Goal: Transaction & Acquisition: Purchase product/service

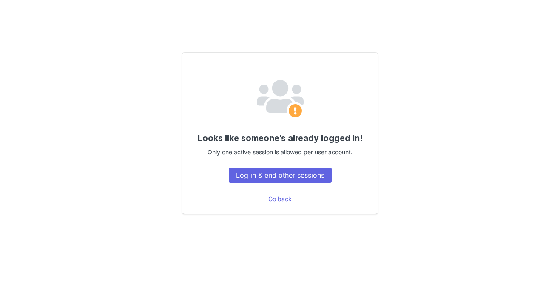
click at [308, 167] on div "Looks like someone's already logged in! Only one active session is allowed per …" at bounding box center [280, 133] width 196 height 161
click at [309, 171] on button "Log in & end other sessions" at bounding box center [280, 175] width 103 height 15
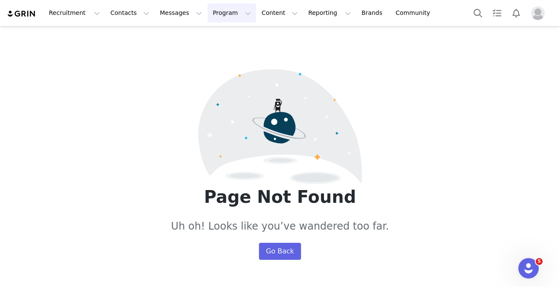
click at [220, 13] on button "Program Program" at bounding box center [232, 12] width 49 height 19
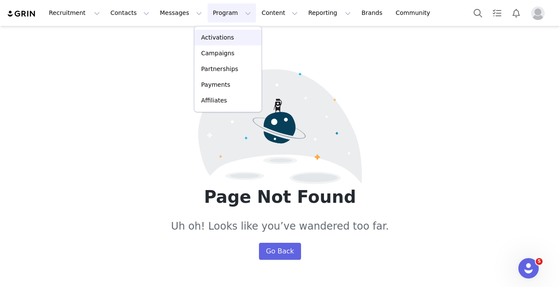
click at [233, 43] on link "Activations" at bounding box center [227, 38] width 67 height 16
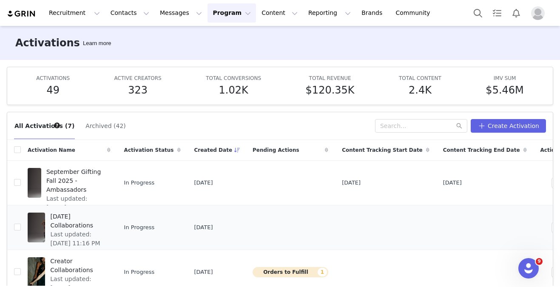
click at [103, 218] on span "[DATE] Collaborations" at bounding box center [77, 221] width 55 height 18
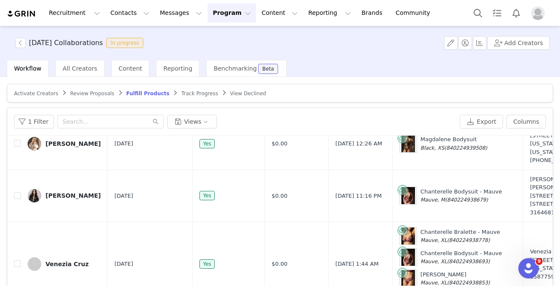
scroll to position [168, 0]
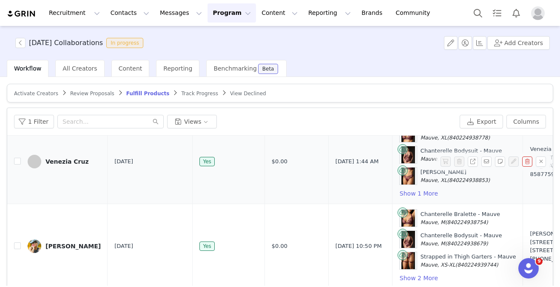
click at [74, 161] on div "Venezia Cruz" at bounding box center [67, 161] width 43 height 7
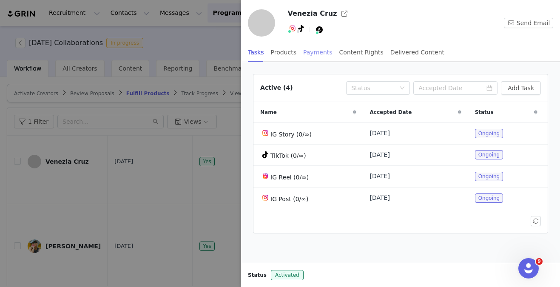
click at [323, 53] on div "Payments" at bounding box center [317, 52] width 29 height 19
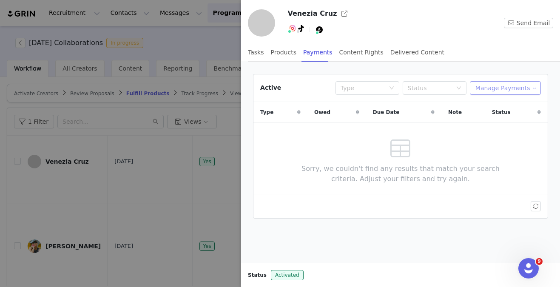
click at [508, 89] on button "Manage Payments" at bounding box center [505, 88] width 71 height 14
click at [503, 118] on span "Add Payable" at bounding box center [508, 118] width 37 height 9
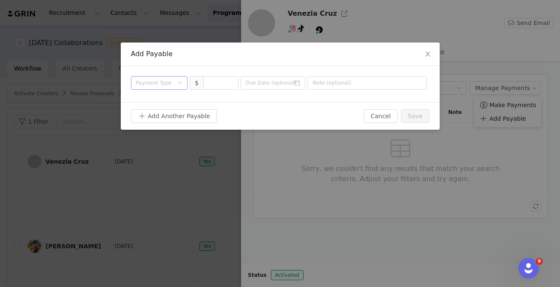
click at [170, 83] on div "Payment Type" at bounding box center [154, 83] width 37 height 9
click at [427, 47] on span "Close" at bounding box center [428, 55] width 24 height 24
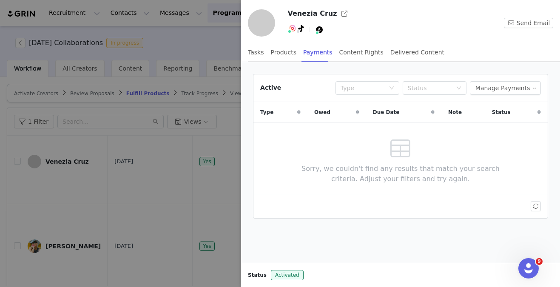
click at [308, 11] on h3 "Venezia Cruz" at bounding box center [312, 14] width 49 height 10
click at [263, 13] on span at bounding box center [261, 22] width 27 height 27
click at [377, 84] on div "Type" at bounding box center [363, 88] width 44 height 9
click at [460, 96] on div "Active Type Status Manage Payments" at bounding box center [401, 88] width 294 height 28
click at [524, 86] on button "Manage Payments" at bounding box center [505, 88] width 71 height 14
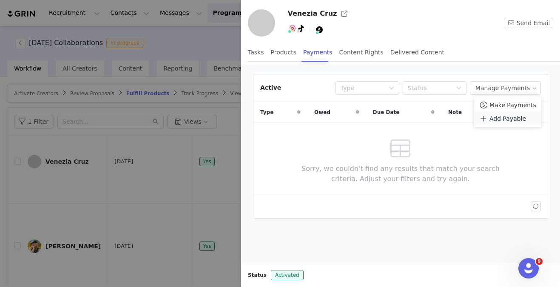
click at [506, 120] on span "Add Payable" at bounding box center [508, 118] width 37 height 9
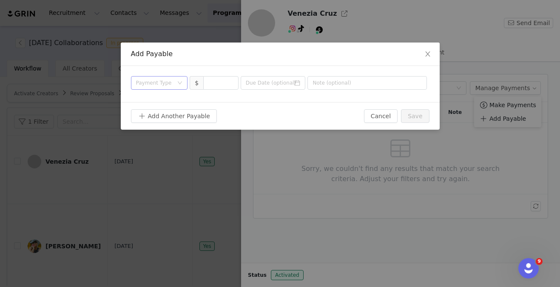
click at [183, 81] on div "Payment Type" at bounding box center [159, 83] width 57 height 14
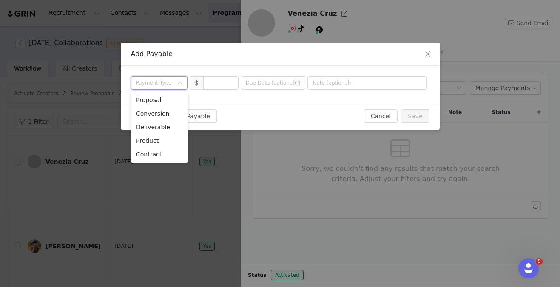
click at [353, 20] on div "Add Payable Payment Type $ Add Another Payable Cancel Save" at bounding box center [280, 143] width 560 height 287
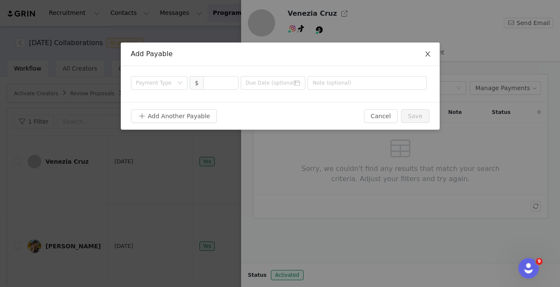
click at [431, 57] on span "Close" at bounding box center [428, 55] width 24 height 24
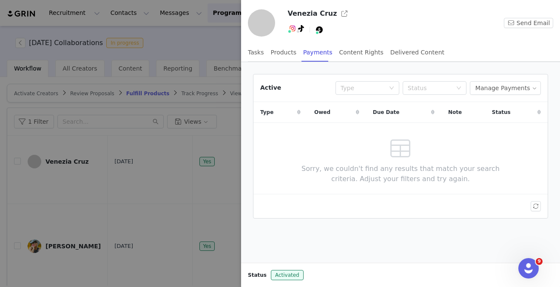
click at [323, 12] on h3 "Venezia Cruz" at bounding box center [312, 14] width 49 height 10
click at [338, 14] on button "button" at bounding box center [345, 14] width 14 height 14
click at [504, 93] on button "Manage Payments" at bounding box center [505, 88] width 71 height 14
click at [514, 107] on span "Make Payments" at bounding box center [513, 104] width 47 height 9
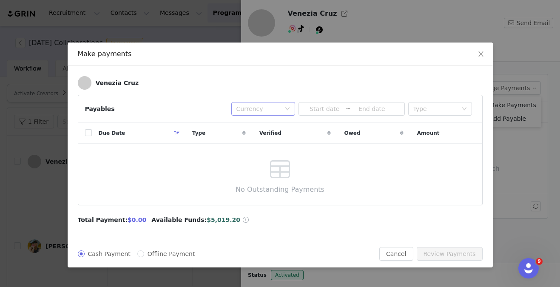
click at [274, 105] on div "Currency" at bounding box center [259, 109] width 44 height 9
click at [268, 125] on li "USD" at bounding box center [263, 126] width 64 height 14
click at [274, 111] on div "Currency USD" at bounding box center [261, 109] width 48 height 13
click at [254, 183] on div "No Outstanding Payments" at bounding box center [280, 174] width 109 height 61
click at [140, 251] on input "Offline Payment" at bounding box center [140, 254] width 7 height 7
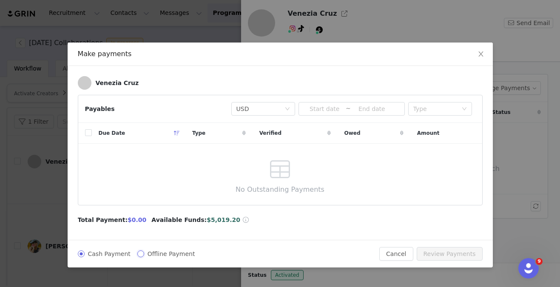
radio input "true"
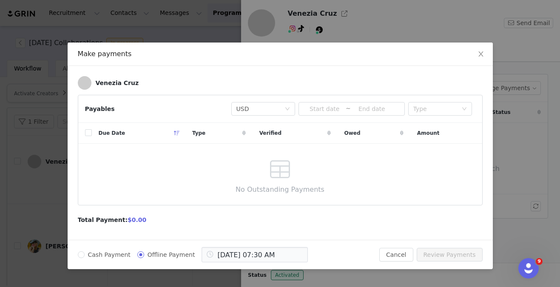
click at [346, 134] on span "Owed" at bounding box center [353, 133] width 16 height 8
click at [343, 134] on div at bounding box center [280, 164] width 404 height 82
click at [406, 109] on div "Currency USD ~ Type" at bounding box center [350, 109] width 244 height 14
click at [373, 110] on input at bounding box center [372, 108] width 42 height 9
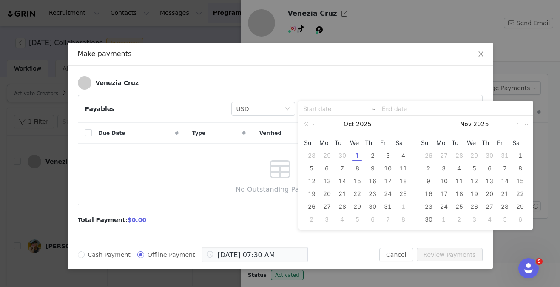
click at [440, 93] on div "Venezia Cruz" at bounding box center [280, 85] width 405 height 19
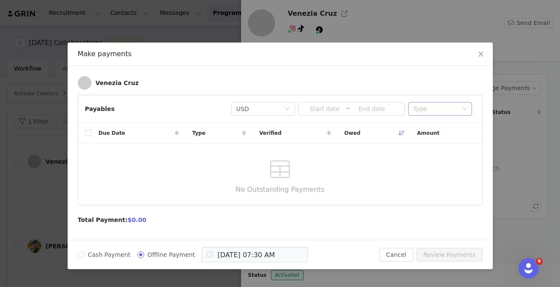
click at [438, 113] on div "Type" at bounding box center [438, 109] width 48 height 13
click at [431, 180] on li "Contract" at bounding box center [441, 181] width 64 height 14
click at [453, 108] on div "Type Contract" at bounding box center [438, 109] width 48 height 13
click at [362, 178] on div "Due Date Type Verified Owed Amount No Outstanding Payments" at bounding box center [280, 164] width 404 height 82
click at [300, 166] on div "No Outstanding Payments" at bounding box center [280, 174] width 109 height 61
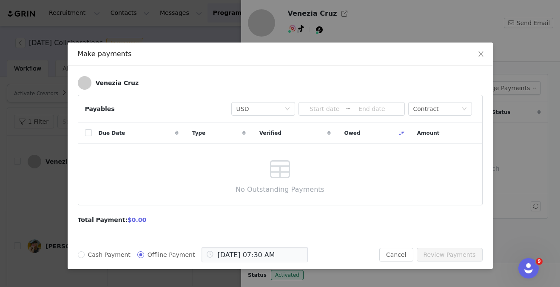
click at [257, 165] on div "No Outstanding Payments" at bounding box center [280, 174] width 109 height 61
click at [383, 108] on input at bounding box center [372, 108] width 42 height 9
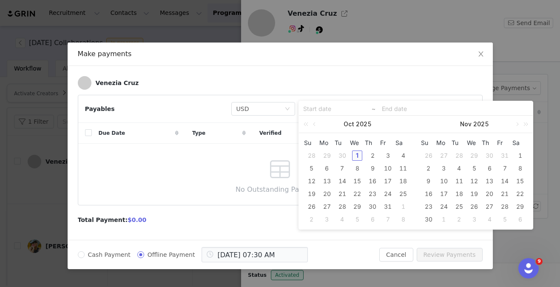
click at [358, 158] on div "1" at bounding box center [357, 156] width 10 height 10
type input "2025-10-01"
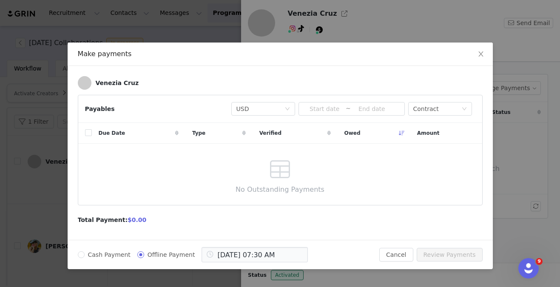
click at [379, 245] on div "Cash Payment Offline Payment Oct 01 2025 07:30 AM Cancel Review Payments" at bounding box center [281, 254] width 426 height 29
click at [483, 54] on icon "icon: close" at bounding box center [481, 54] width 7 height 7
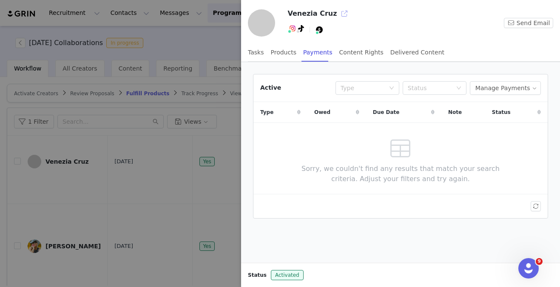
click at [339, 12] on button "button" at bounding box center [345, 14] width 14 height 14
click at [184, 138] on div at bounding box center [280, 143] width 560 height 287
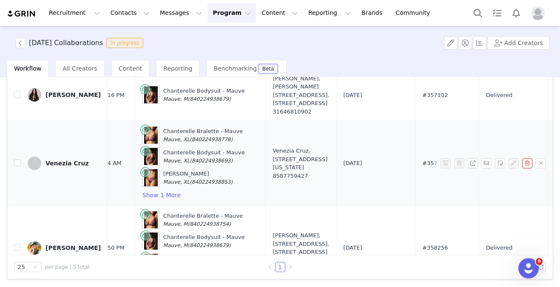
scroll to position [56, 0]
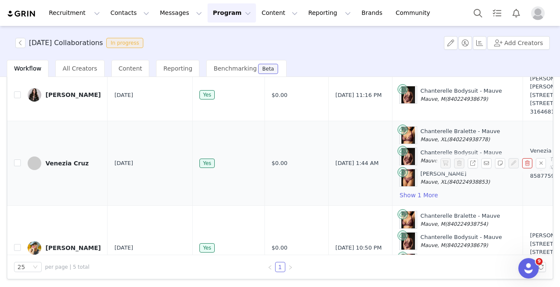
click at [80, 167] on div "Venezia Cruz" at bounding box center [67, 163] width 43 height 7
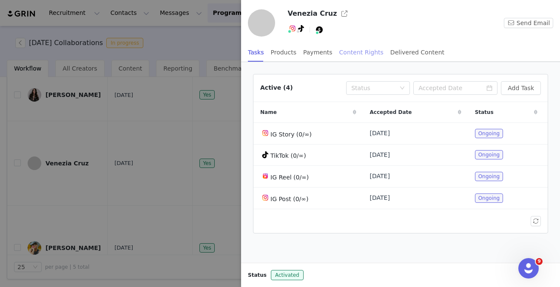
click at [368, 58] on div "Content Rights" at bounding box center [362, 52] width 44 height 19
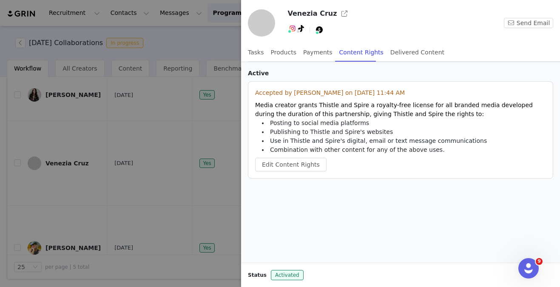
click at [331, 51] on div "Tasks Products Payments Content Rights Delivered Content" at bounding box center [346, 52] width 197 height 19
click at [310, 56] on div "Payments" at bounding box center [317, 52] width 29 height 19
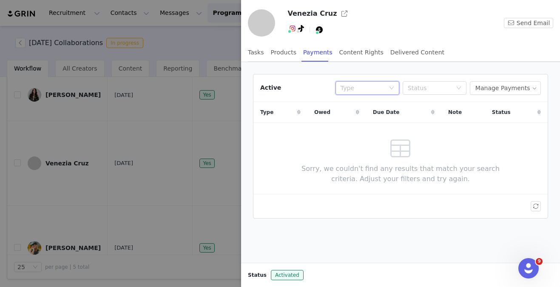
click at [363, 92] on div "Type" at bounding box center [365, 88] width 48 height 13
click at [369, 146] on li "Product" at bounding box center [372, 146] width 64 height 14
click at [428, 85] on div "Status" at bounding box center [430, 88] width 44 height 9
click at [378, 84] on div "Type Product" at bounding box center [365, 88] width 48 height 13
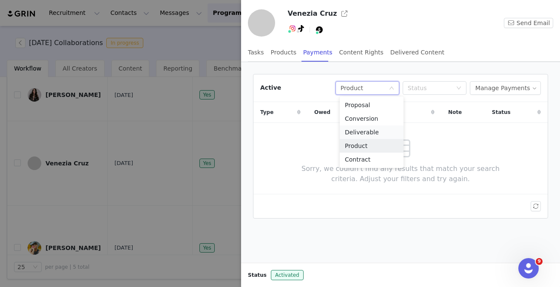
click at [386, 131] on li "Deliverable" at bounding box center [372, 133] width 64 height 14
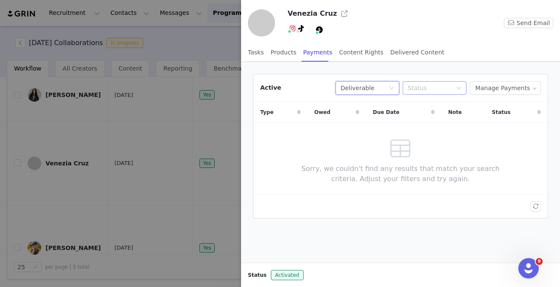
click at [445, 92] on div "Status" at bounding box center [430, 88] width 44 height 9
click at [435, 147] on li "Unpaid" at bounding box center [439, 146] width 64 height 14
click at [393, 140] on span at bounding box center [401, 148] width 26 height 31
click at [536, 207] on button "button" at bounding box center [536, 206] width 10 height 10
click at [212, 65] on div at bounding box center [280, 143] width 560 height 287
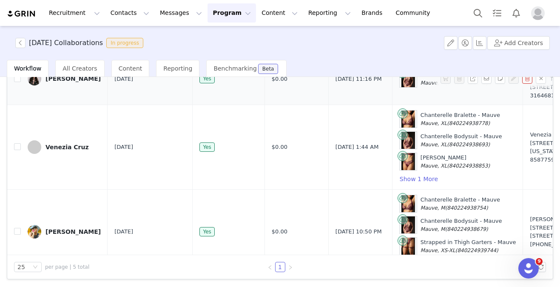
scroll to position [83, 0]
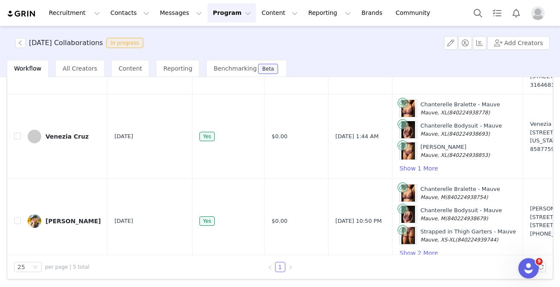
click at [220, 23] on div "Recruitment Recruitment Creator Search Curated Lists Landing Pages Web Extensio…" at bounding box center [280, 13] width 560 height 26
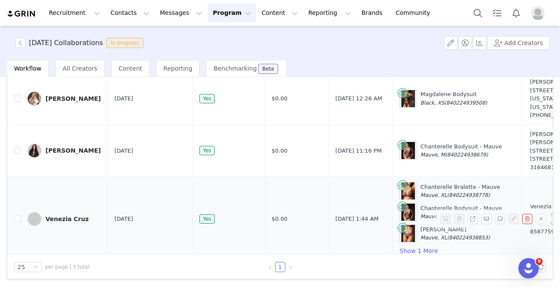
scroll to position [0, 0]
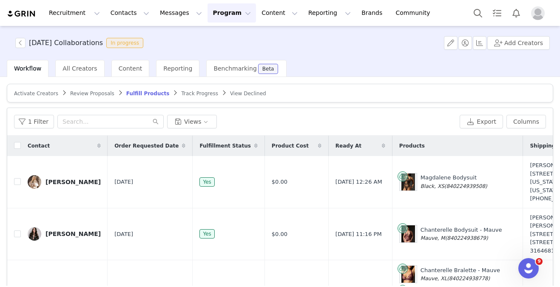
click at [199, 96] on span "Track Progress" at bounding box center [199, 94] width 37 height 6
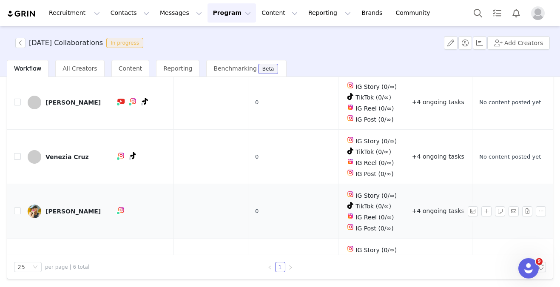
scroll to position [17, 0]
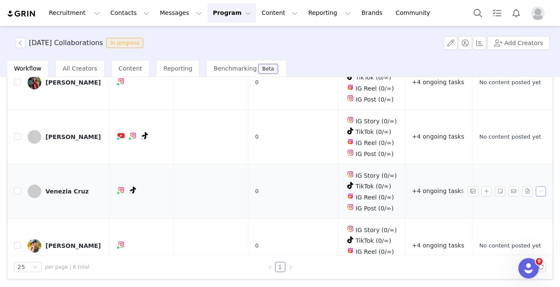
click at [540, 188] on button "button" at bounding box center [541, 191] width 10 height 10
click at [209, 138] on td at bounding box center [211, 137] width 74 height 54
click at [57, 192] on link "Venezia Cruz" at bounding box center [65, 192] width 75 height 14
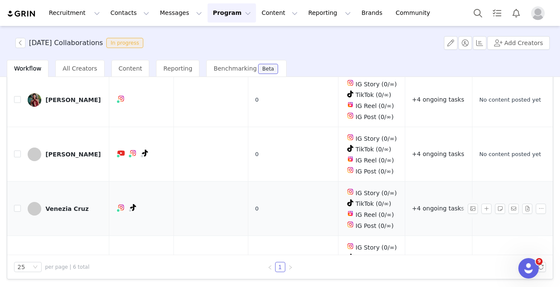
click at [75, 206] on div "Venezia Cruz" at bounding box center [67, 209] width 43 height 7
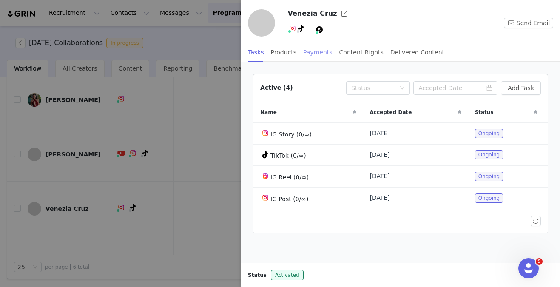
click at [320, 56] on div "Payments" at bounding box center [317, 52] width 29 height 19
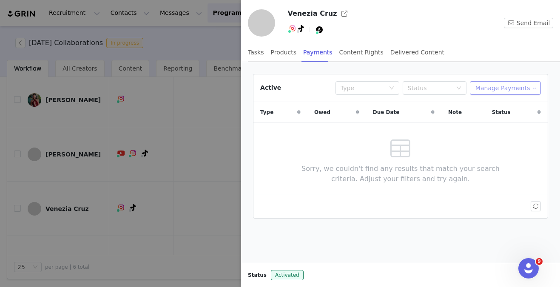
click at [507, 87] on button "Manage Payments" at bounding box center [505, 88] width 71 height 14
click at [501, 118] on span "Add Payable" at bounding box center [508, 118] width 37 height 9
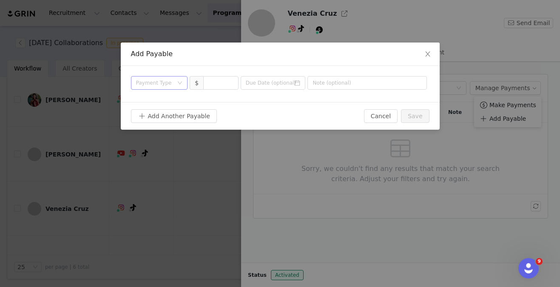
click at [174, 80] on div "Payment Type" at bounding box center [156, 83] width 41 height 13
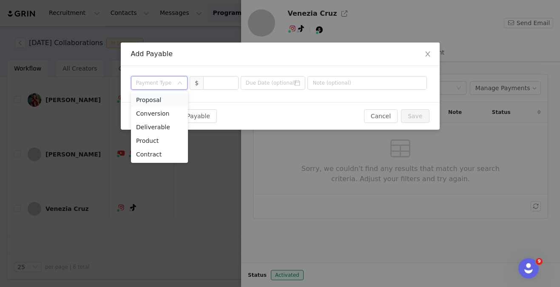
click at [166, 100] on li "Proposal" at bounding box center [159, 100] width 57 height 14
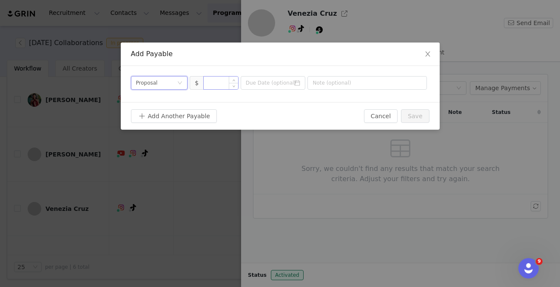
click at [226, 86] on input at bounding box center [221, 83] width 34 height 13
type input "3,600"
click at [173, 81] on div "Payment Type Proposal" at bounding box center [156, 83] width 41 height 13
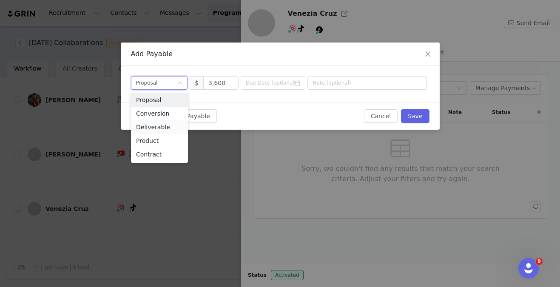
click at [159, 130] on li "Deliverable" at bounding box center [159, 127] width 57 height 14
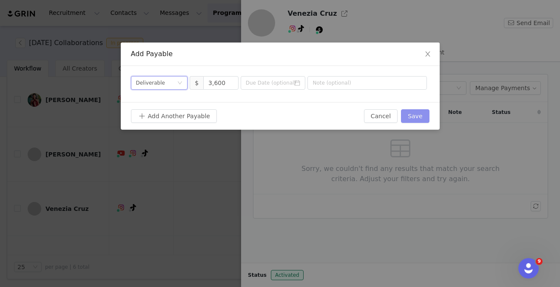
click at [422, 114] on button "Save" at bounding box center [415, 116] width 28 height 14
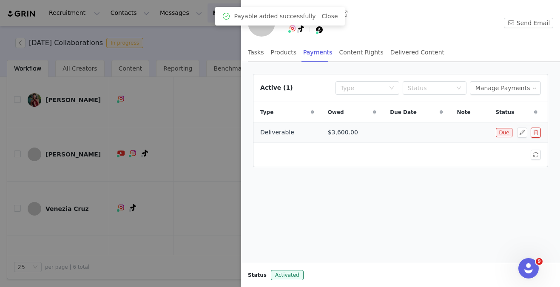
click at [365, 133] on td "$3,600.00" at bounding box center [352, 133] width 63 height 20
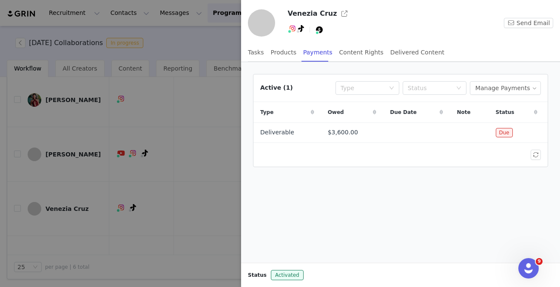
click at [177, 135] on div at bounding box center [280, 143] width 560 height 287
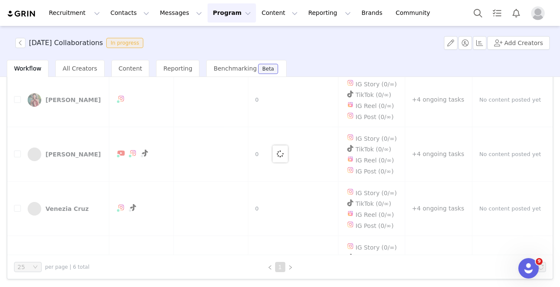
click at [226, 18] on button "Program Program" at bounding box center [232, 12] width 49 height 19
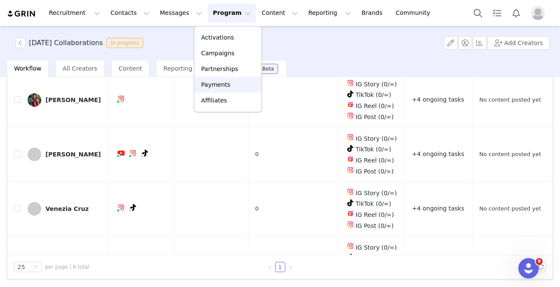
click at [221, 83] on p "Payments" at bounding box center [215, 84] width 29 height 9
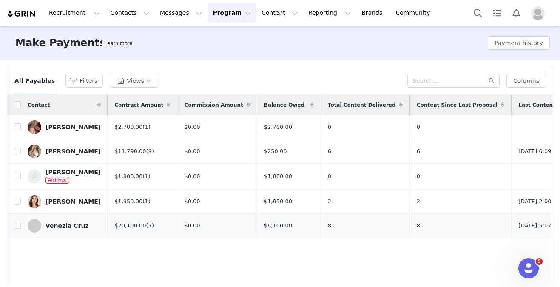
click at [74, 229] on div "Venezia Cruz" at bounding box center [67, 226] width 43 height 7
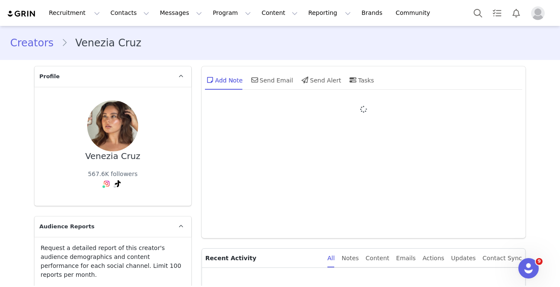
type input "+1 (United States)"
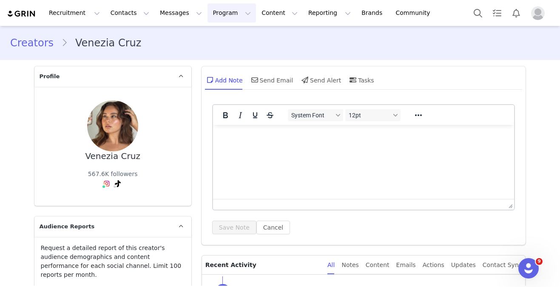
click at [220, 14] on button "Program Program" at bounding box center [232, 12] width 49 height 19
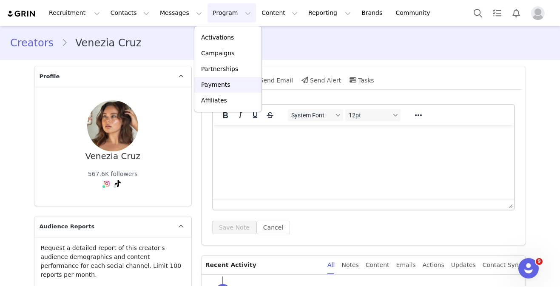
click at [223, 84] on p "Payments" at bounding box center [215, 84] width 29 height 9
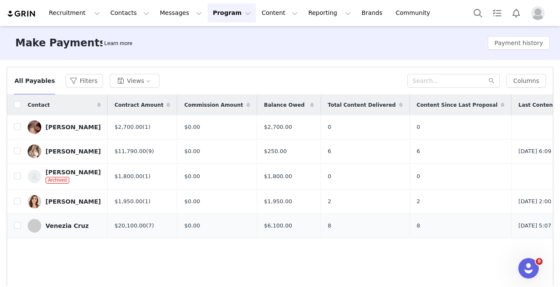
click at [291, 236] on td "$6,100.00" at bounding box center [289, 226] width 64 height 24
click at [264, 230] on span "$6,100.00" at bounding box center [278, 226] width 28 height 9
click at [71, 229] on div "Venezia Cruz" at bounding box center [67, 226] width 43 height 7
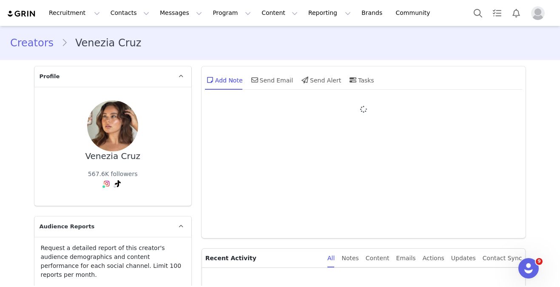
type input "+1 (United States)"
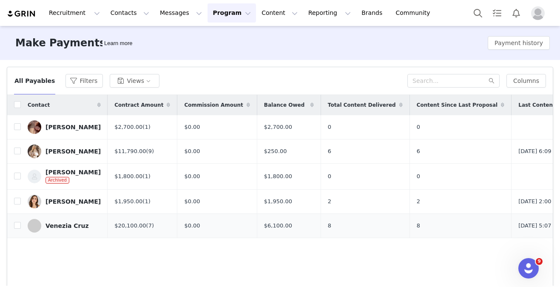
click at [267, 230] on span "$6,100.00" at bounding box center [278, 226] width 28 height 9
drag, startPoint x: 267, startPoint y: 231, endPoint x: 253, endPoint y: 231, distance: 14.0
click at [264, 230] on span "$6,100.00" at bounding box center [278, 226] width 28 height 9
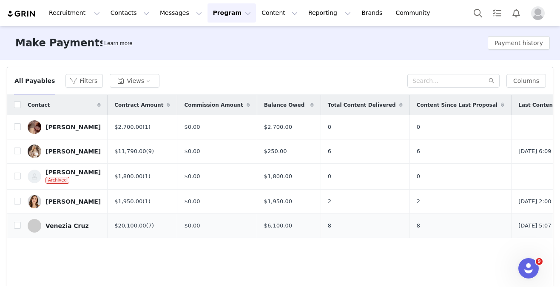
click at [264, 230] on span "$6,100.00" at bounding box center [278, 226] width 28 height 9
click at [18, 229] on input "checkbox" at bounding box center [17, 225] width 7 height 7
checkbox input "true"
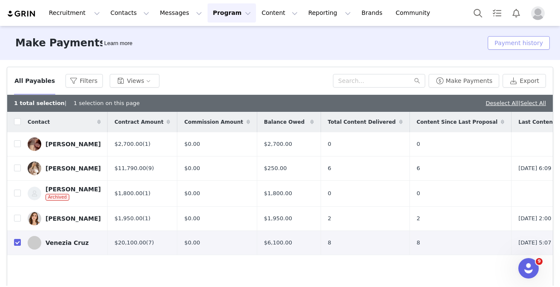
click at [532, 41] on button "Payment history" at bounding box center [519, 43] width 62 height 14
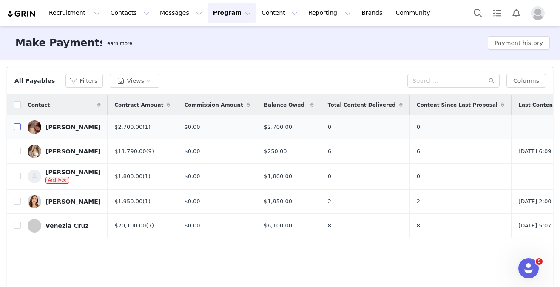
click at [20, 126] on input "checkbox" at bounding box center [17, 126] width 7 height 7
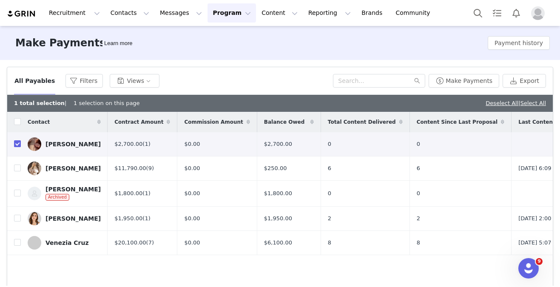
click at [19, 142] on input "checkbox" at bounding box center [17, 143] width 7 height 7
checkbox input "false"
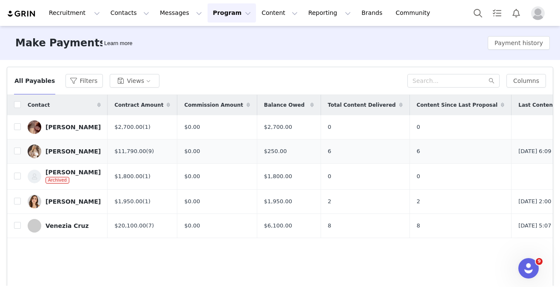
click at [21, 154] on td "[PERSON_NAME]" at bounding box center [64, 152] width 87 height 24
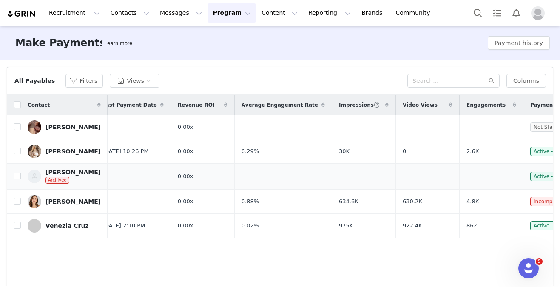
scroll to position [0, 552]
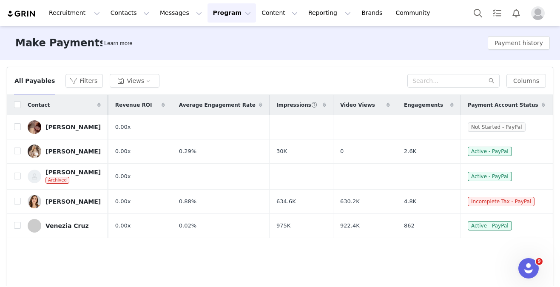
click at [233, 14] on button "Program Program" at bounding box center [232, 12] width 49 height 19
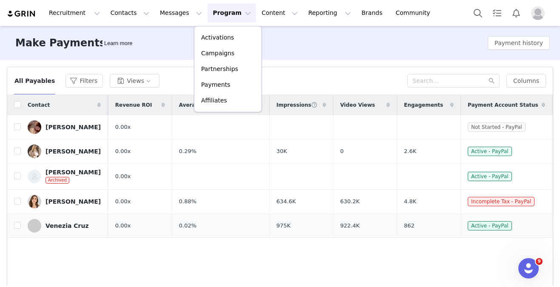
click at [213, 224] on td "0.02%" at bounding box center [220, 226] width 97 height 24
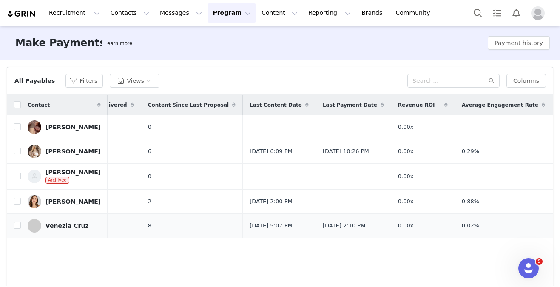
scroll to position [0, 0]
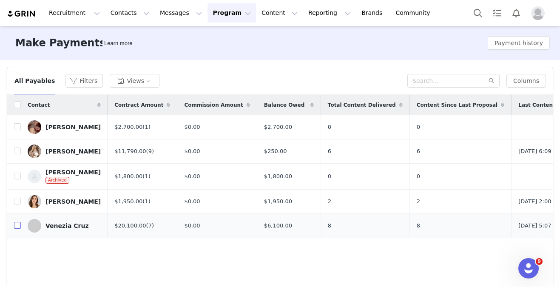
click at [17, 230] on label at bounding box center [17, 225] width 7 height 9
click at [17, 229] on input "checkbox" at bounding box center [17, 225] width 7 height 7
checkbox input "true"
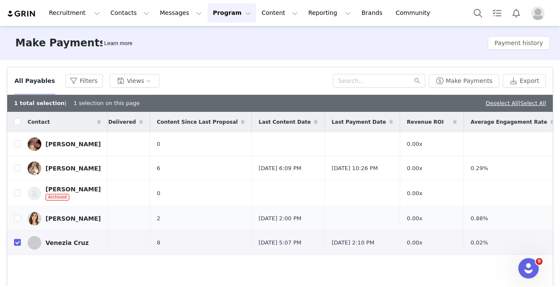
scroll to position [0, 552]
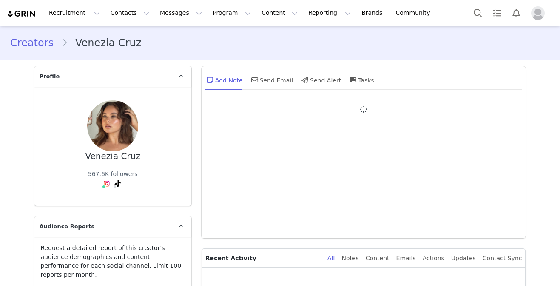
type input "+1 ([GEOGRAPHIC_DATA])"
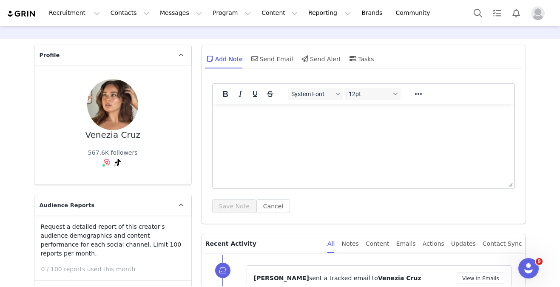
scroll to position [26, 0]
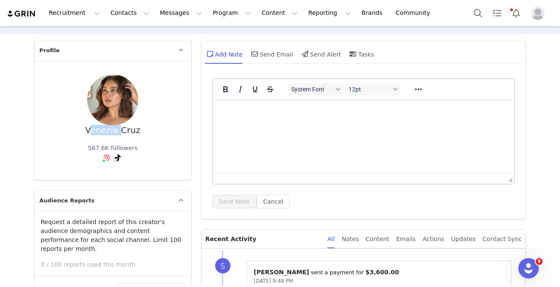
drag, startPoint x: 118, startPoint y: 86, endPoint x: 84, endPoint y: 86, distance: 34.0
click at [84, 86] on div "Venezia Cruz 567.6K followers TikTok ( @veneziacruz7 ) — Personal/Creator Not F…" at bounding box center [113, 120] width 130 height 92
copy div "Venezia"
click at [140, 80] on div "Venezia Cruz 567.6K followers TikTok ( @veneziacruz7 ) — Personal/Creator Not F…" at bounding box center [113, 120] width 130 height 92
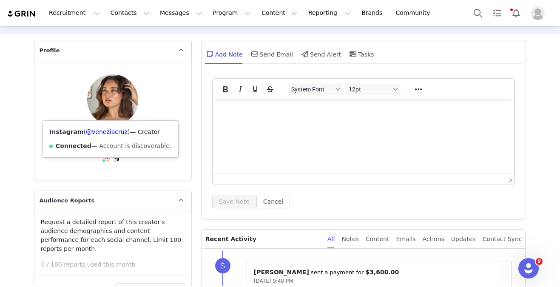
click at [105, 154] on img at bounding box center [106, 157] width 7 height 7
click at [98, 131] on link "@veneziacruz" at bounding box center [107, 132] width 42 height 7
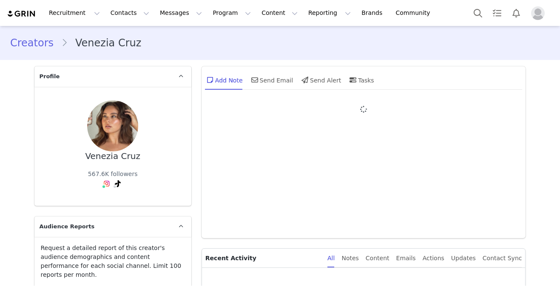
type input "+1 ([GEOGRAPHIC_DATA])"
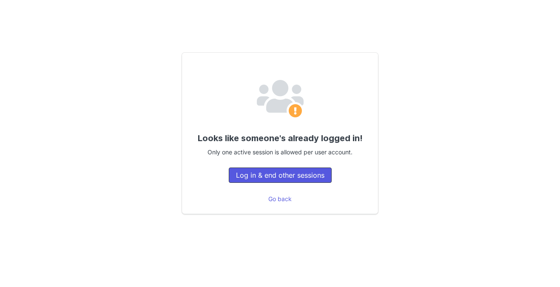
click at [277, 179] on button "Log in & end other sessions" at bounding box center [280, 175] width 103 height 15
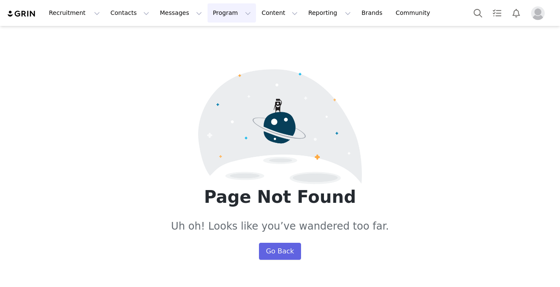
click at [209, 10] on button "Program Program" at bounding box center [232, 12] width 49 height 19
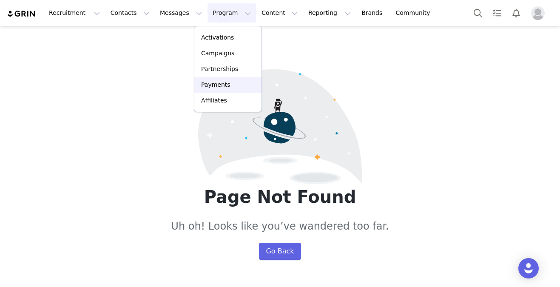
click at [226, 83] on p "Payments" at bounding box center [215, 84] width 29 height 9
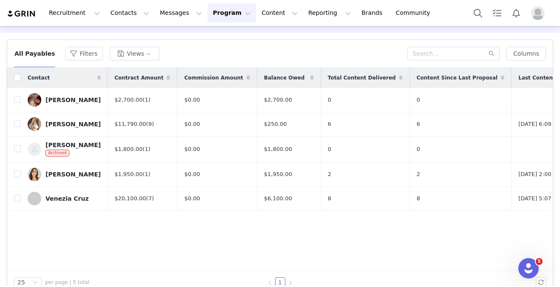
scroll to position [27, 0]
click at [20, 202] on input "checkbox" at bounding box center [17, 198] width 7 height 7
checkbox input "true"
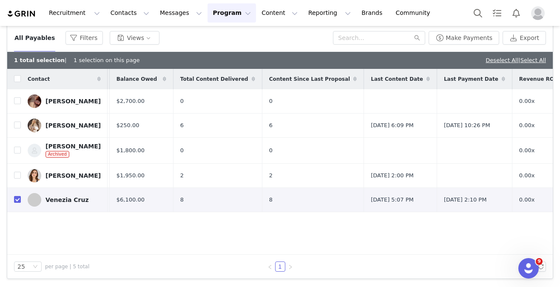
scroll to position [0, 0]
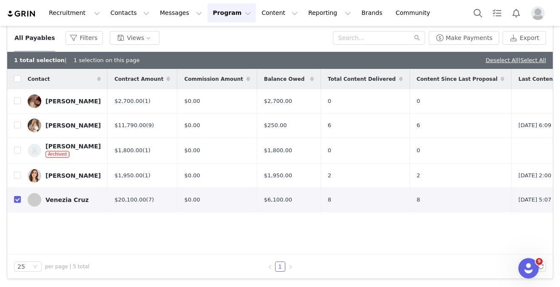
click at [136, 204] on div "$20,100.00 (7)" at bounding box center [142, 200] width 56 height 9
drag, startPoint x: 110, startPoint y: 205, endPoint x: 176, endPoint y: 208, distance: 66.4
click at [184, 204] on div "$0.00" at bounding box center [217, 200] width 66 height 9
click at [278, 209] on td "$6,100.00" at bounding box center [289, 200] width 64 height 24
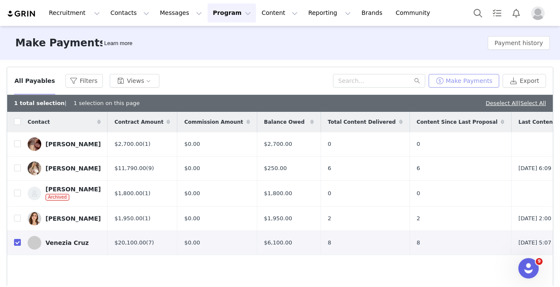
click at [484, 77] on button "Make Payments" at bounding box center [464, 81] width 71 height 14
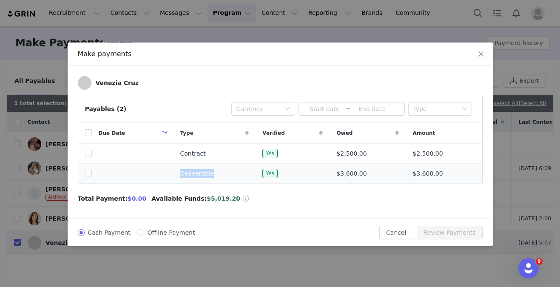
drag, startPoint x: 208, startPoint y: 174, endPoint x: 163, endPoint y: 174, distance: 45.1
click at [163, 174] on tr "Deliverable Yes $3,600.00 $3,600.00" at bounding box center [280, 174] width 404 height 20
click at [164, 174] on td at bounding box center [133, 174] width 82 height 20
click at [183, 174] on span "Deliverable" at bounding box center [197, 173] width 34 height 9
click at [90, 175] on input "checkbox" at bounding box center [88, 173] width 7 height 7
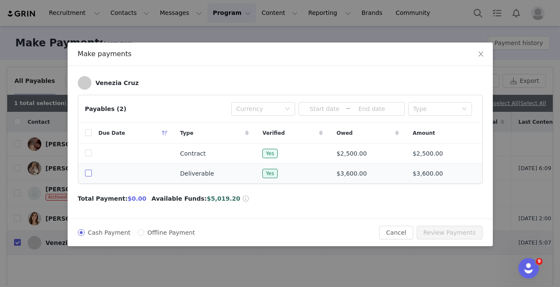
checkbox input "true"
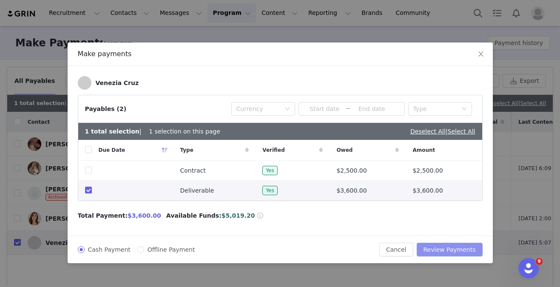
click at [455, 250] on button "Review Payments" at bounding box center [450, 250] width 66 height 14
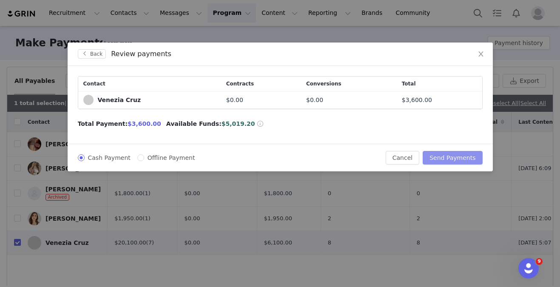
click at [435, 158] on button "Send Payments" at bounding box center [453, 158] width 60 height 14
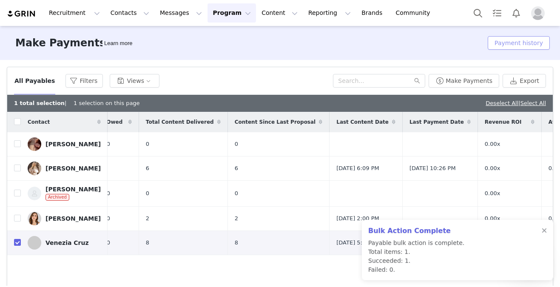
click at [538, 46] on button "Payment history" at bounding box center [519, 43] width 62 height 14
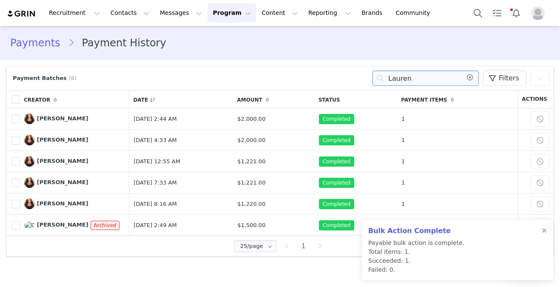
drag, startPoint x: 446, startPoint y: 85, endPoint x: 308, endPoint y: 52, distance: 142.0
click at [308, 52] on div "Payments Payment History Payment Batches (6) Lauren Filters (0) No filters are …" at bounding box center [280, 156] width 560 height 260
